Goal: Check status: Check status

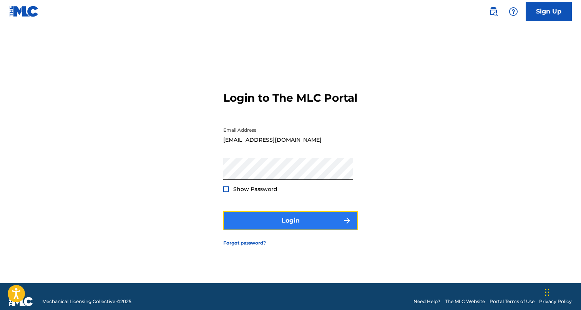
click at [307, 230] on button "Login" at bounding box center [290, 220] width 135 height 19
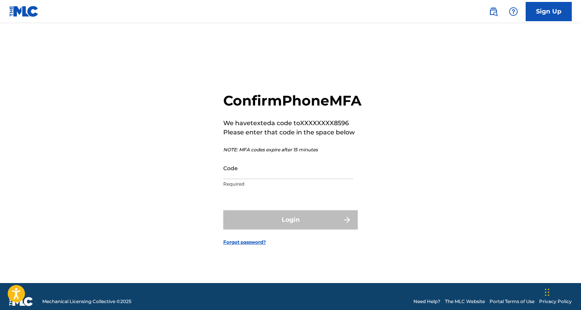
click at [307, 229] on div "Login" at bounding box center [290, 219] width 135 height 19
click at [290, 174] on input "Code" at bounding box center [288, 168] width 130 height 22
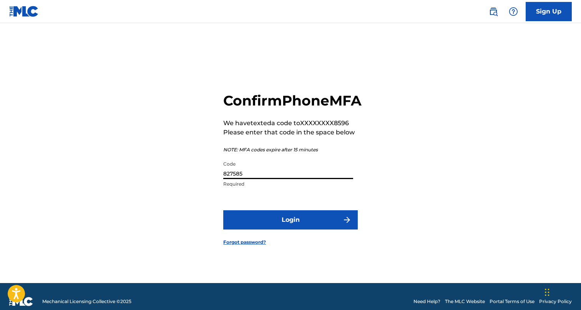
type input "827585"
click at [223, 210] on button "Login" at bounding box center [290, 219] width 135 height 19
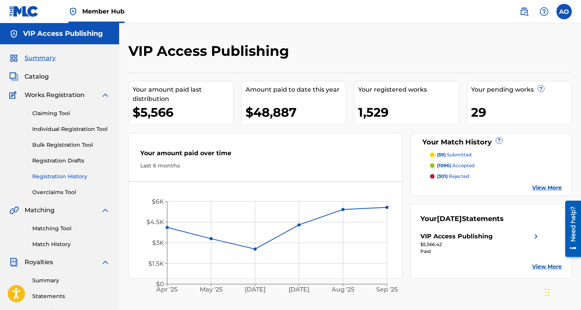
click at [61, 177] on link "Registration History" at bounding box center [71, 176] width 78 height 8
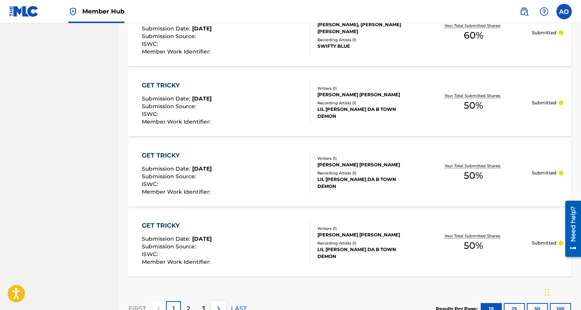
scroll to position [724, 0]
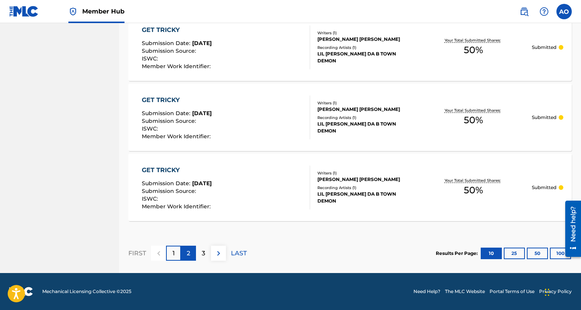
click at [187, 249] on div "2" at bounding box center [188, 252] width 15 height 15
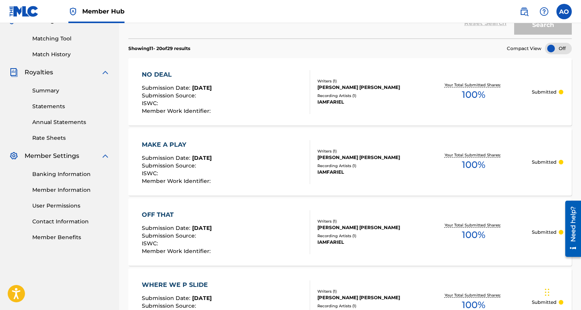
scroll to position [0, 0]
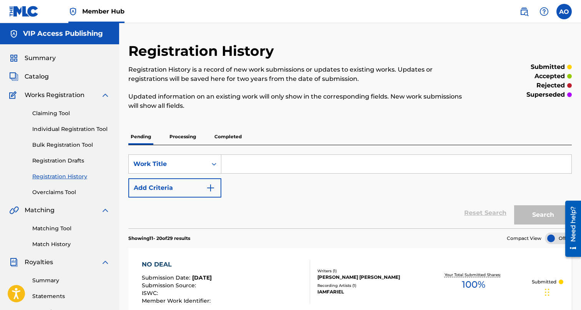
click at [232, 145] on div "Pending Processing Completed" at bounding box center [350, 136] width 444 height 17
click at [187, 138] on p "Processing" at bounding box center [182, 136] width 31 height 16
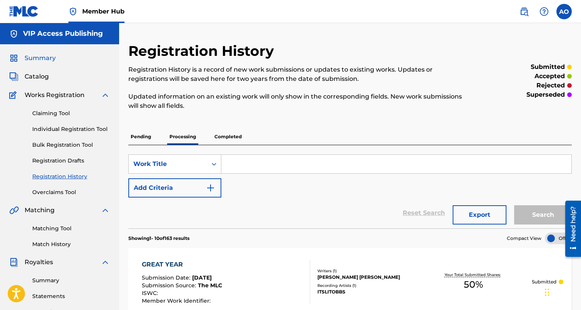
click at [41, 59] on span "Summary" at bounding box center [40, 57] width 31 height 9
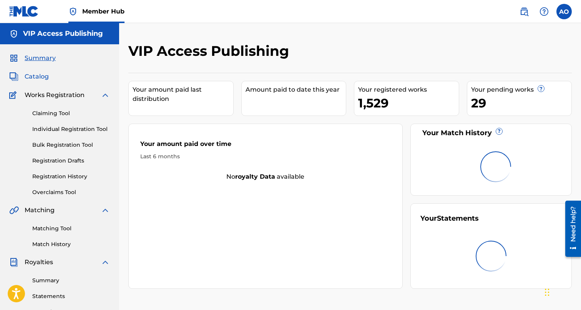
click at [40, 75] on span "Catalog" at bounding box center [37, 76] width 24 height 9
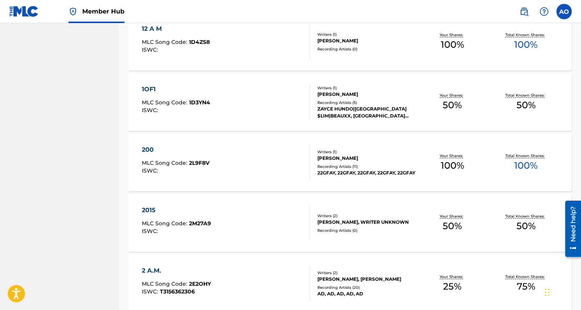
scroll to position [571, 0]
